Goal: Transaction & Acquisition: Purchase product/service

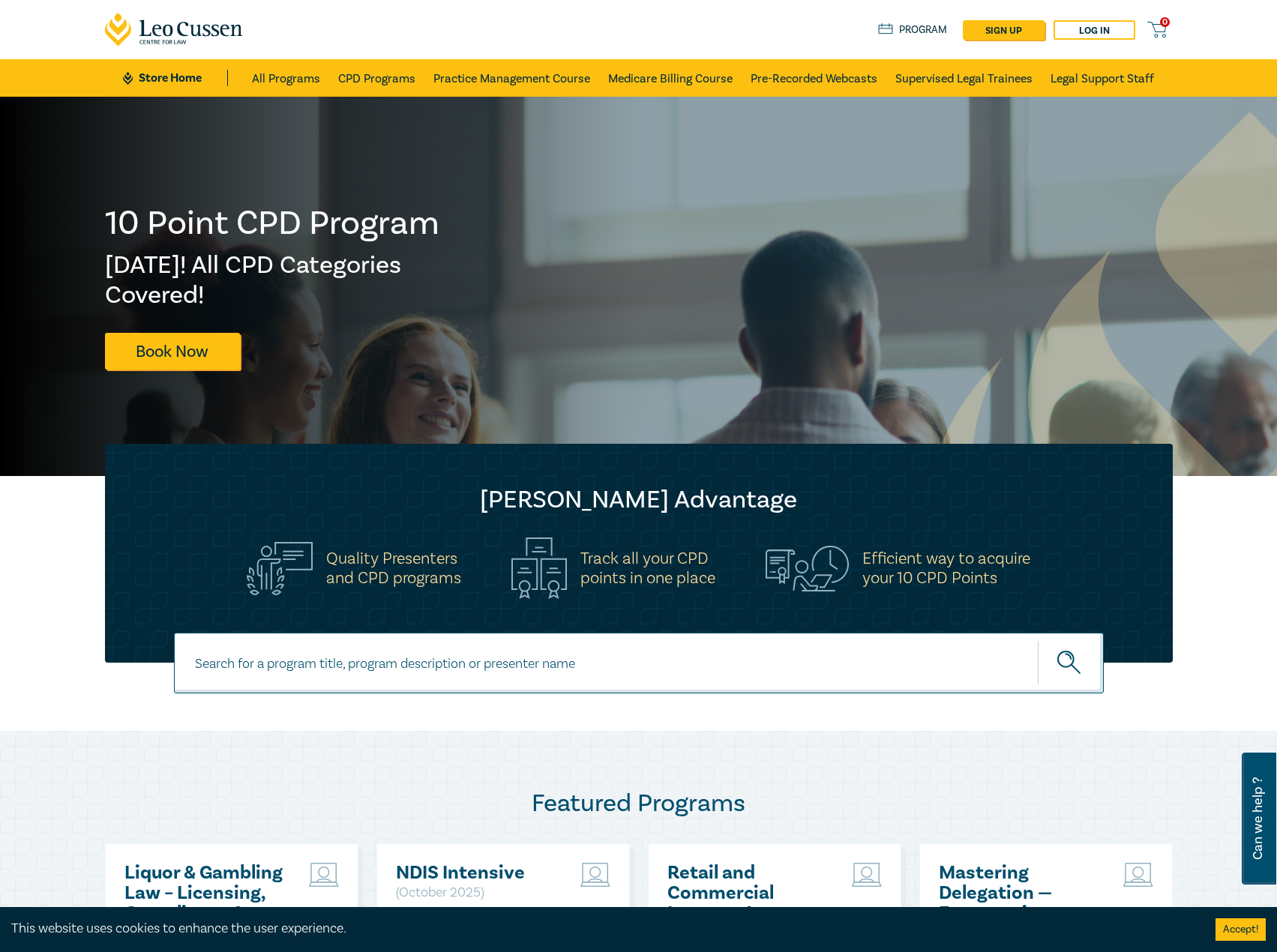
click at [377, 671] on input at bounding box center [639, 663] width 930 height 61
type input "i26012"
click at [1038, 640] on button "submit" at bounding box center [1071, 663] width 66 height 46
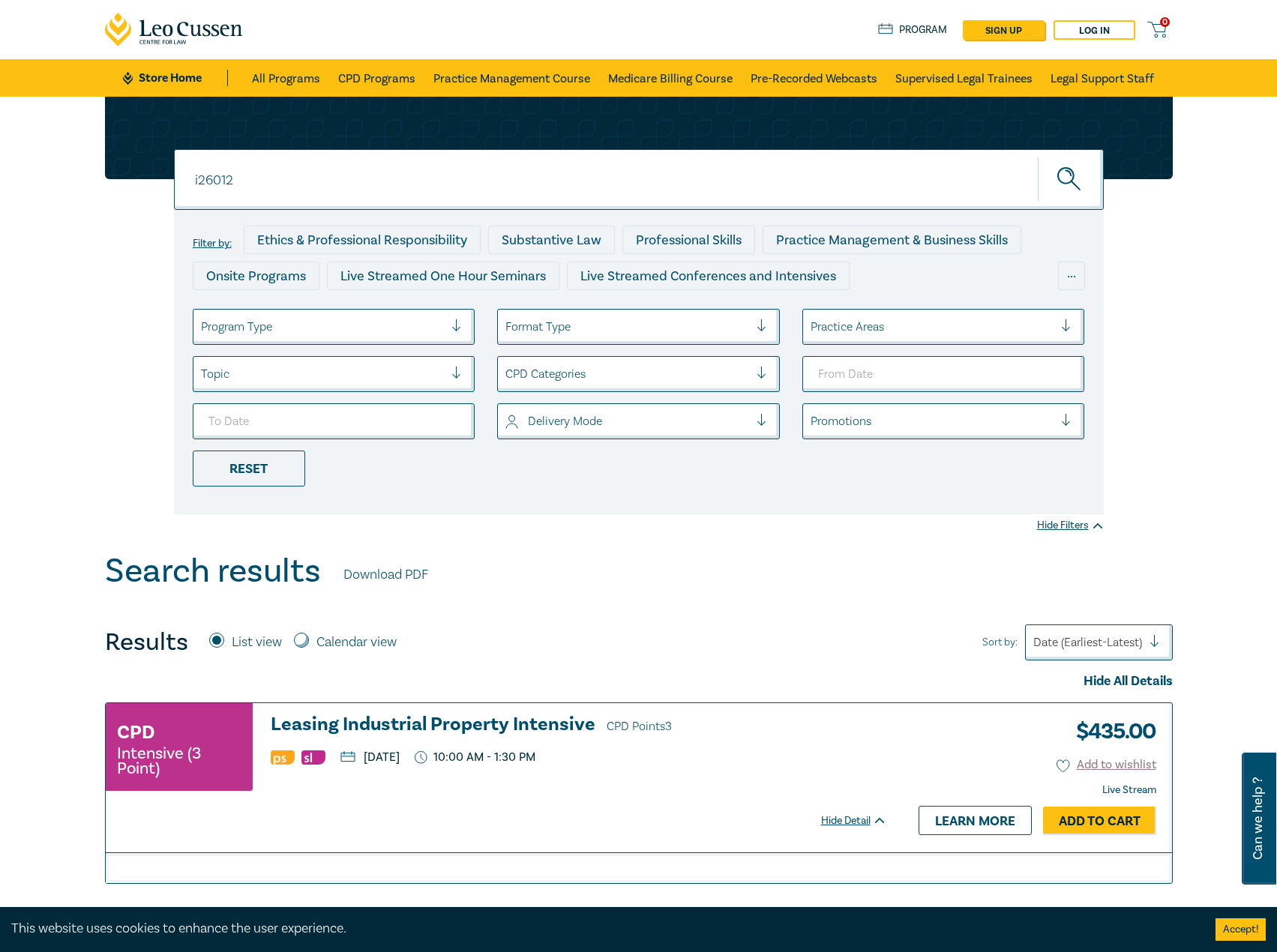
click at [402, 714] on h3 "Leasing Industrial Property Intensive CPD Points 3" at bounding box center [579, 726] width 616 height 22
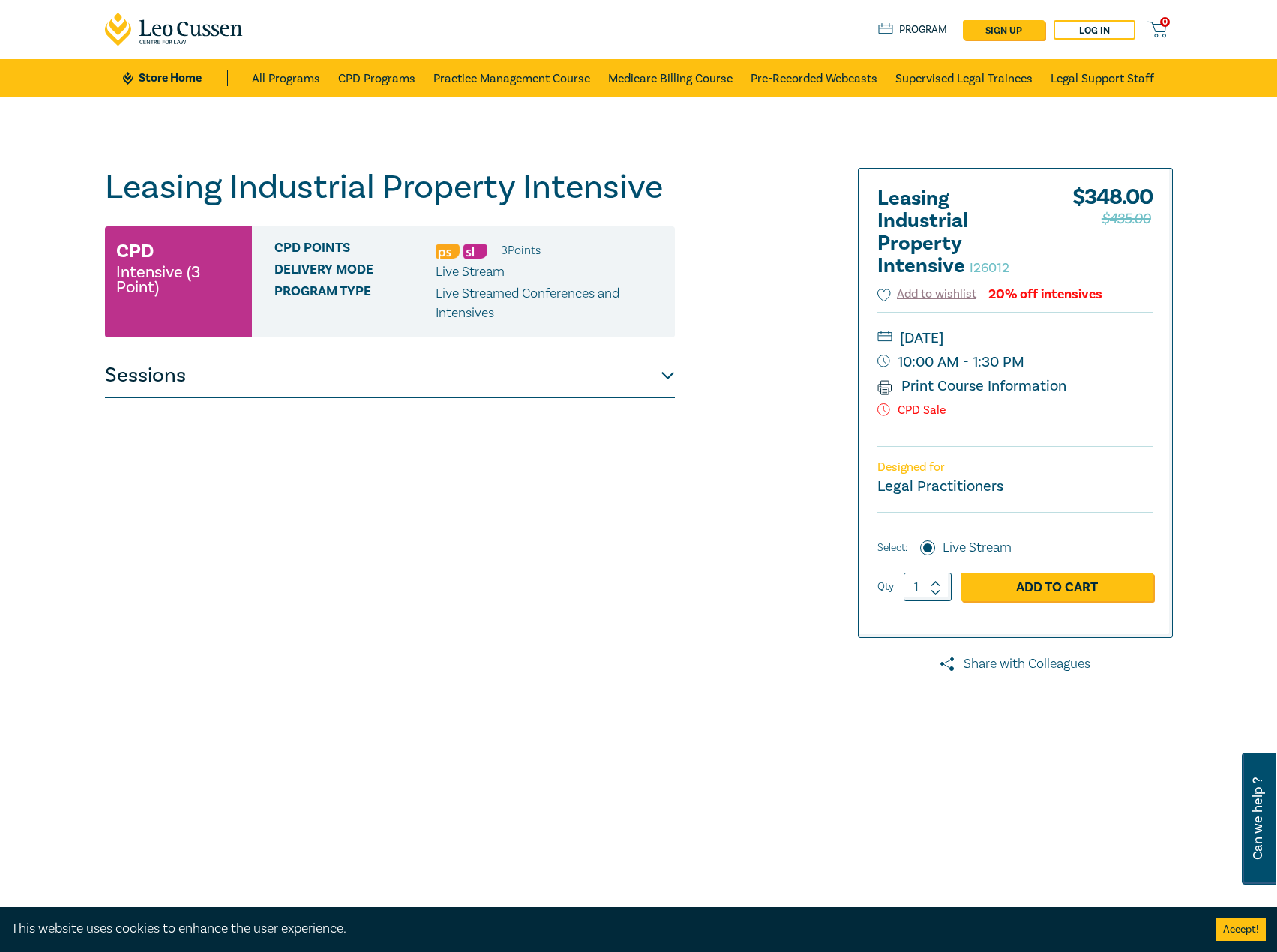
click at [442, 353] on button "Sessions" at bounding box center [390, 376] width 570 height 45
